Goal: Task Accomplishment & Management: Manage account settings

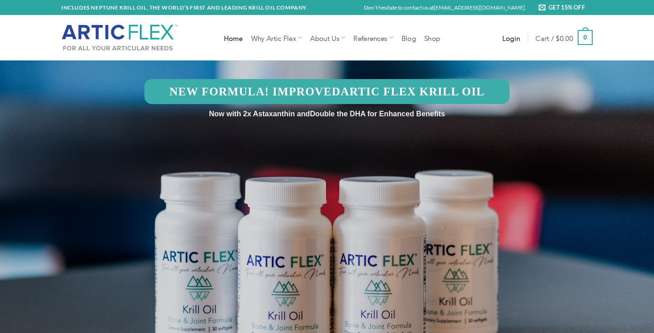
click at [505, 35] on span "Login" at bounding box center [511, 37] width 18 height 7
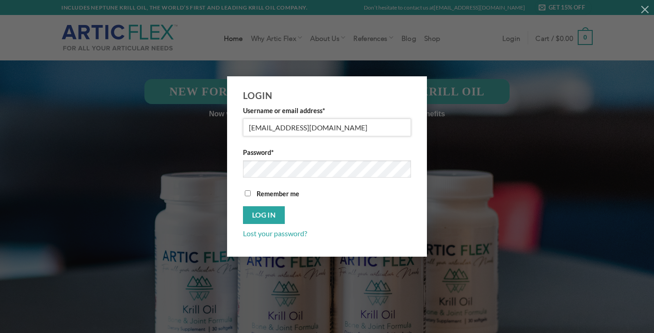
type input "[EMAIL_ADDRESS][DOMAIN_NAME]"
click at [264, 215] on button "Log in" at bounding box center [264, 215] width 42 height 18
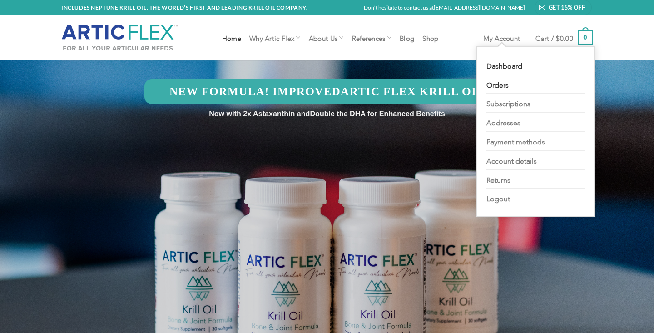
click at [494, 85] on link "Orders" at bounding box center [535, 84] width 98 height 19
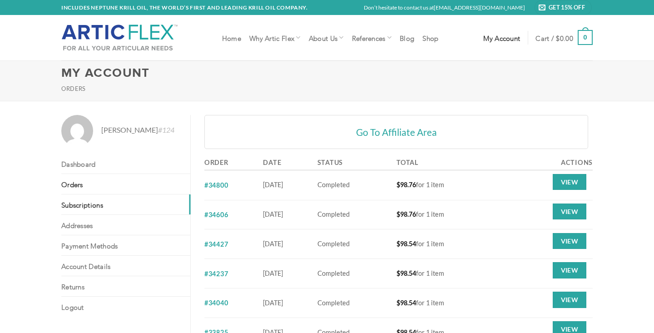
click at [96, 205] on link "Subscriptions" at bounding box center [125, 204] width 129 height 20
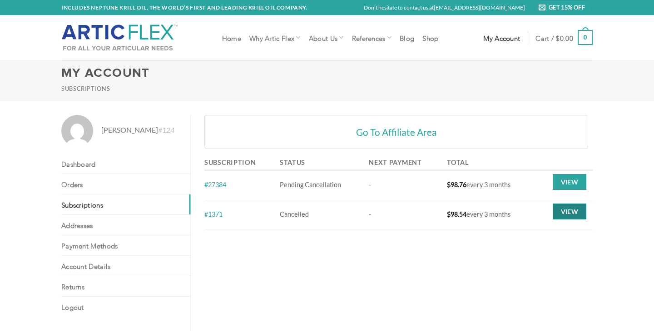
click at [572, 209] on link "View" at bounding box center [570, 211] width 34 height 16
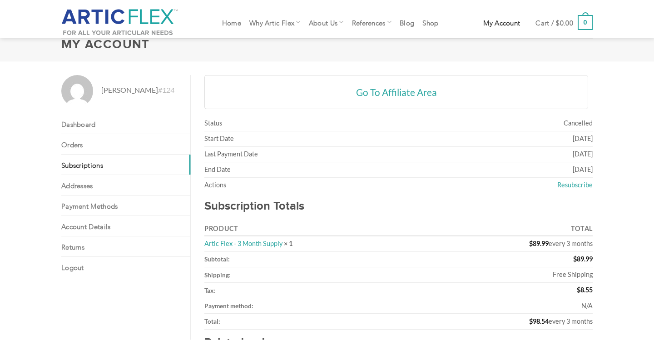
scroll to position [34, 0]
